Goal: Task Accomplishment & Management: Use online tool/utility

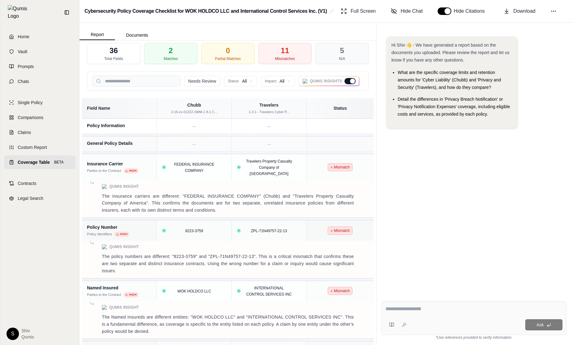
click at [36, 159] on span "Coverage Table" at bounding box center [34, 162] width 32 height 6
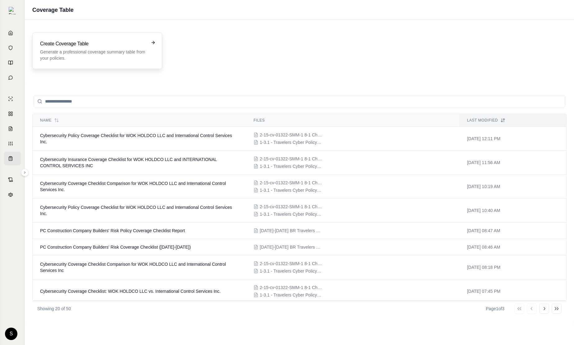
click at [86, 40] on h3 "Create Coverage Table" at bounding box center [93, 43] width 106 height 7
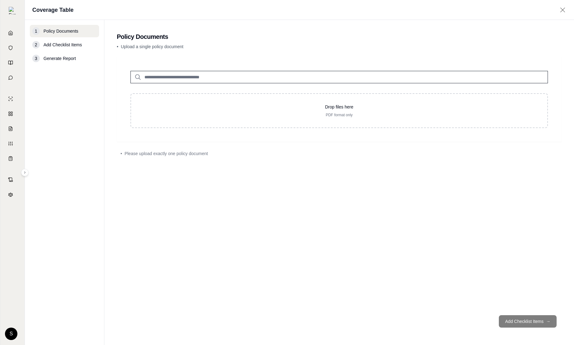
click at [190, 74] on input "search" at bounding box center [338, 77] width 417 height 12
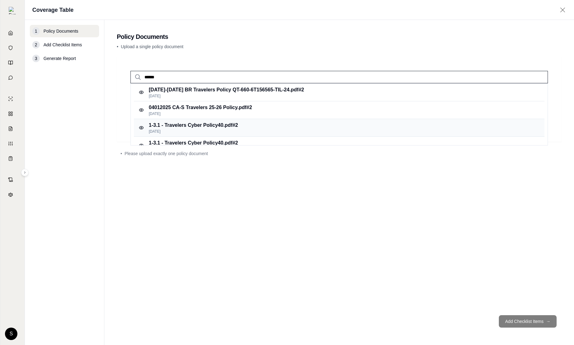
type input "******"
click at [193, 128] on p "1-3.1 - Travelers Cyber Policy40.pdf #2" at bounding box center [193, 124] width 89 height 7
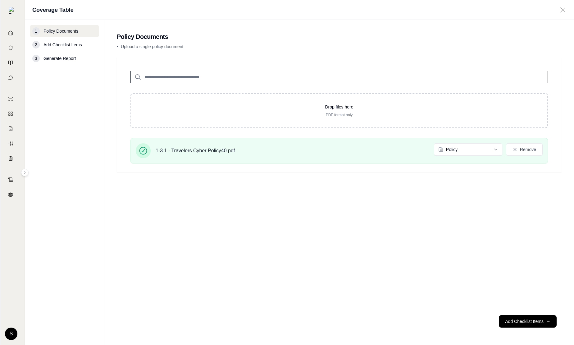
click at [157, 74] on input "search" at bounding box center [338, 77] width 417 height 12
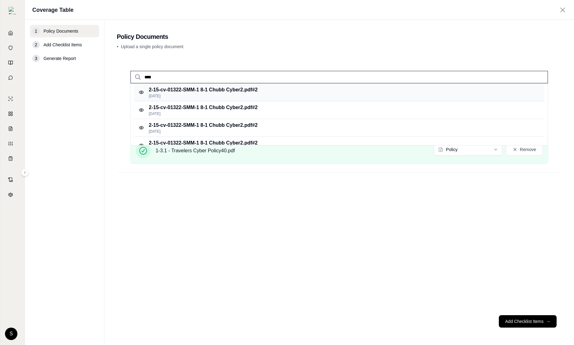
type input "****"
click at [185, 88] on p "2-15-cv-01322-SMM-1 8-1 Chubb Cyber2.pdf #2" at bounding box center [203, 89] width 109 height 7
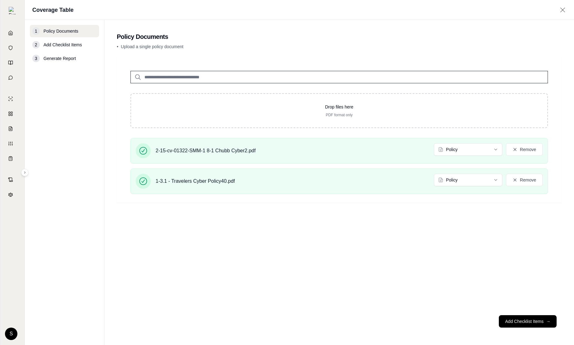
click at [523, 313] on footer "Add Checklist Items →" at bounding box center [339, 321] width 445 height 22
click at [522, 320] on button "Add Checklist Items →" at bounding box center [528, 321] width 58 height 12
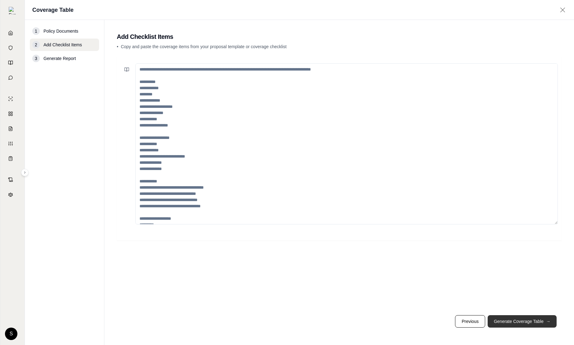
click at [522, 320] on button "Generate Coverage Table →" at bounding box center [522, 321] width 69 height 12
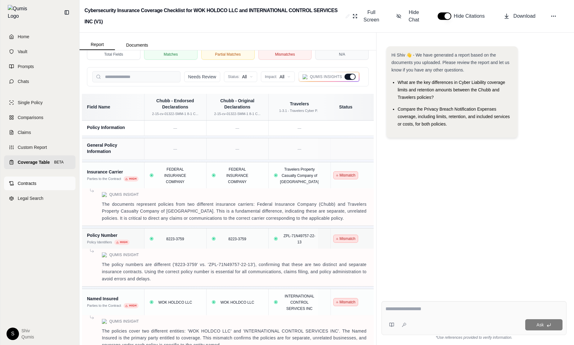
click at [25, 180] on span "Contracts" at bounding box center [27, 183] width 19 height 6
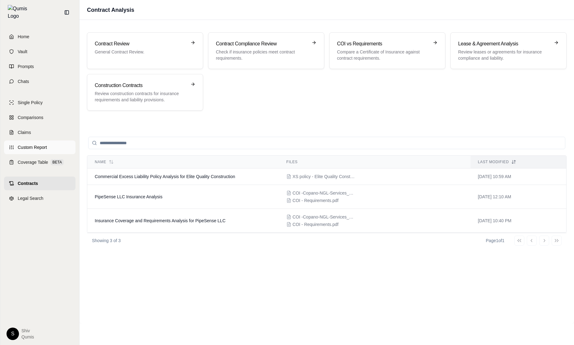
click at [20, 145] on span "Custom Report" at bounding box center [32, 147] width 29 height 6
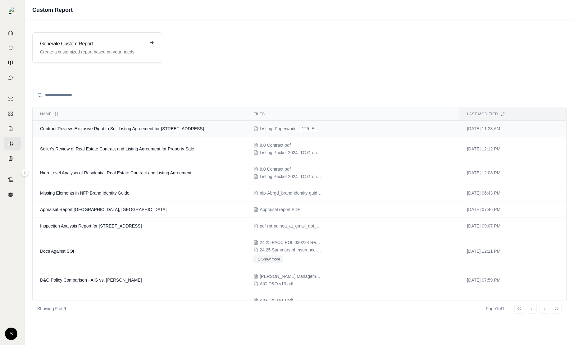
click at [136, 132] on td "Contract Review: Exclusive Right to Sell Listing Agreement for 125 E 13th St Un…" at bounding box center [139, 129] width 213 height 16
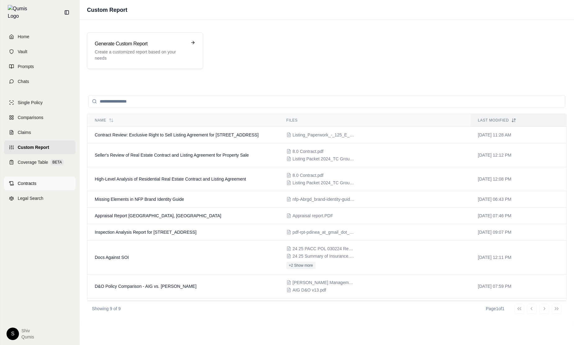
click at [28, 181] on span "Contracts" at bounding box center [27, 183] width 19 height 6
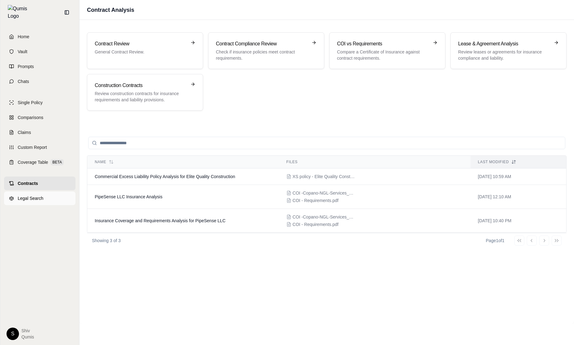
click at [29, 191] on link "Legal Search" at bounding box center [39, 198] width 71 height 14
click at [33, 144] on span "Custom Report" at bounding box center [32, 147] width 29 height 6
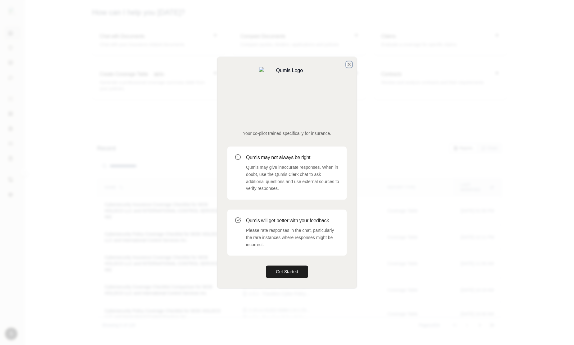
click at [347, 67] on icon "button" at bounding box center [349, 64] width 5 height 5
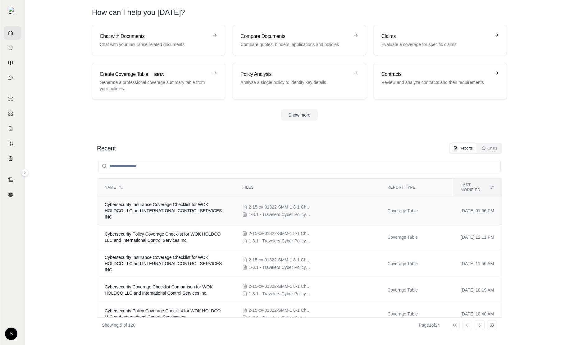
click at [155, 210] on td "Cybersecurity Insurance Coverage Checklist for WOK HOLDCO LLC and INTERNATIONAL…" at bounding box center [166, 210] width 138 height 29
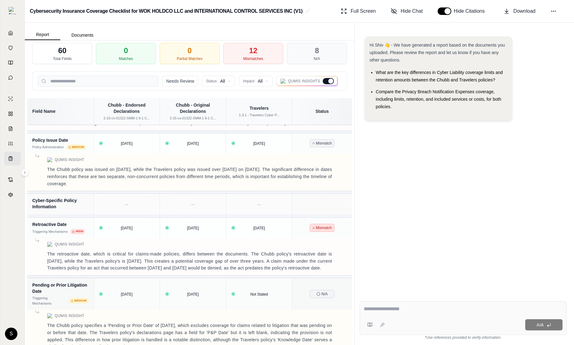
scroll to position [676, 0]
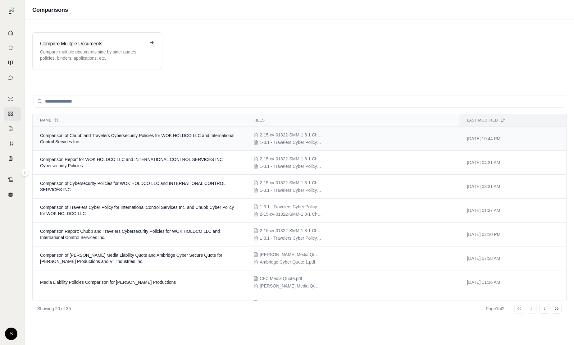
click at [122, 149] on td "Comparison of Chubb and Travelers Cybersecurity Policies for WOK HOLDCO LLC and…" at bounding box center [139, 139] width 213 height 24
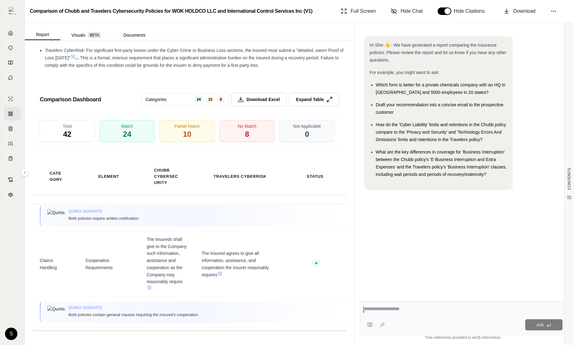
scroll to position [2262, 0]
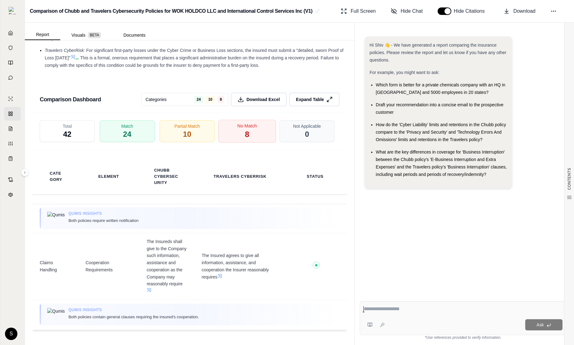
click at [241, 134] on div "No Match 8" at bounding box center [247, 131] width 58 height 23
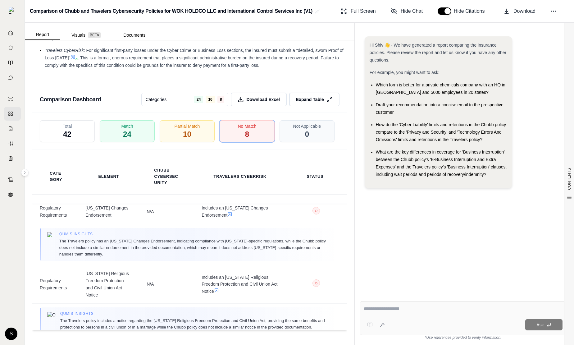
scroll to position [531, 0]
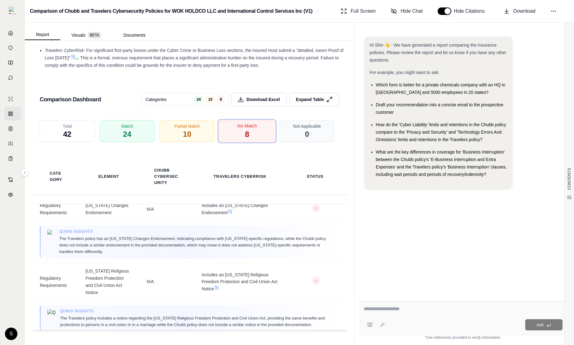
click at [253, 121] on div "No Match 8" at bounding box center [247, 131] width 58 height 23
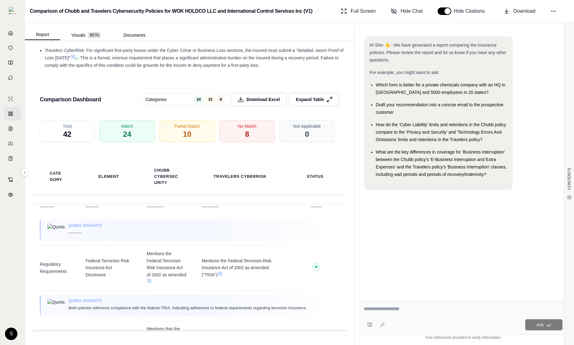
scroll to position [1593, 0]
